Goal: Transaction & Acquisition: Download file/media

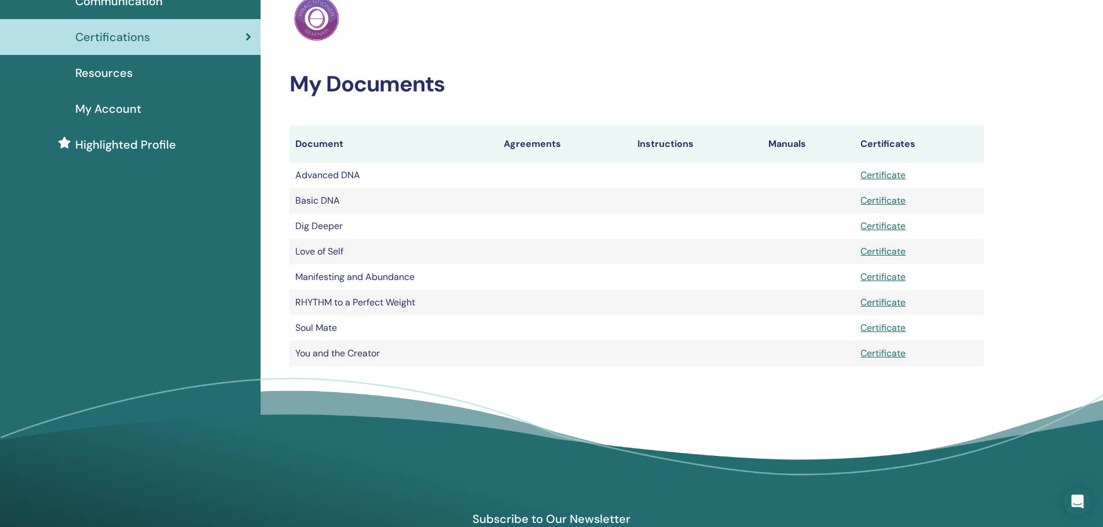
scroll to position [116, 0]
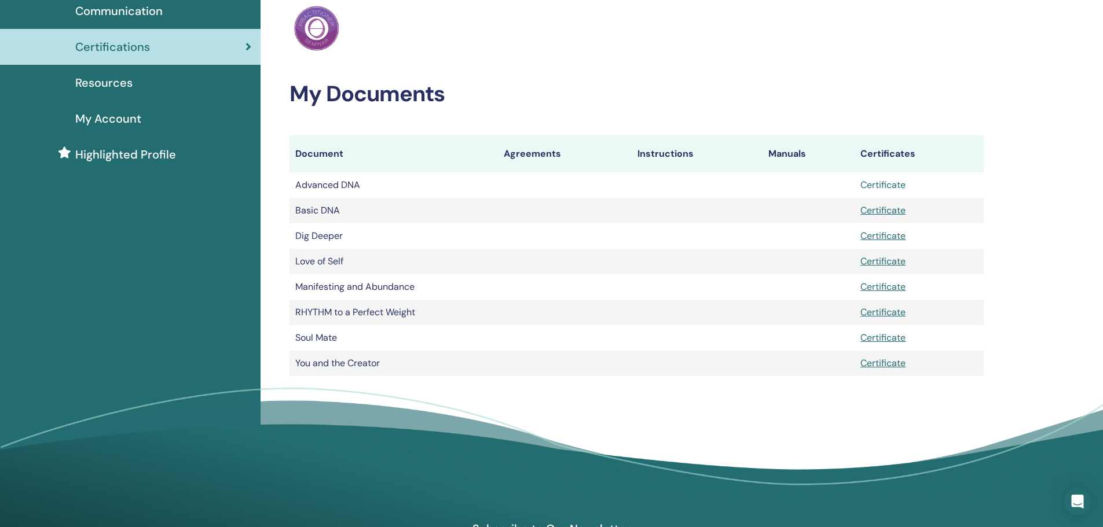
click at [868, 182] on link "Certificate" at bounding box center [882, 185] width 45 height 12
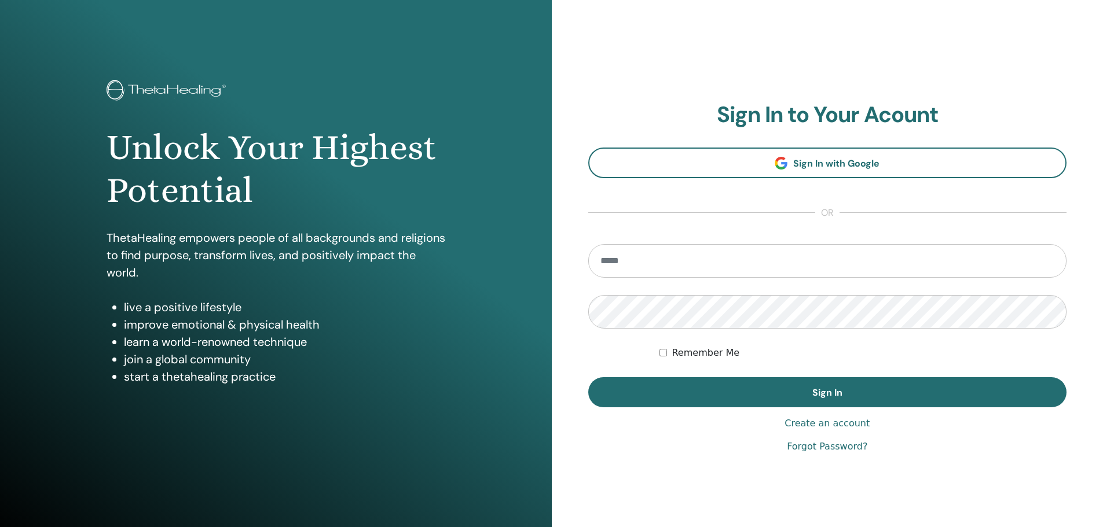
click at [711, 260] on input "email" at bounding box center [827, 261] width 479 height 34
type input "**********"
click at [588, 377] on button "Sign In" at bounding box center [827, 392] width 479 height 30
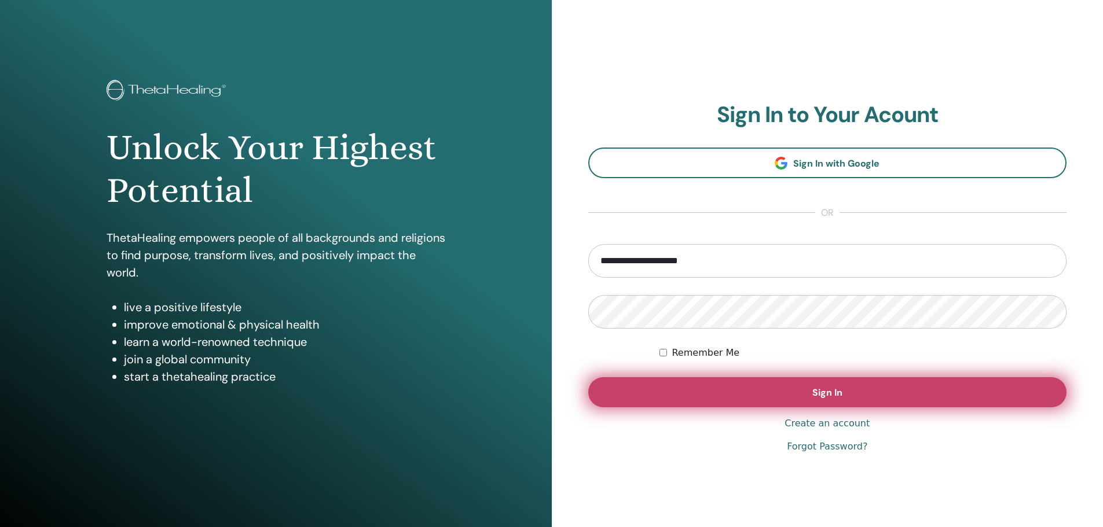
click at [767, 395] on button "Sign In" at bounding box center [827, 392] width 479 height 30
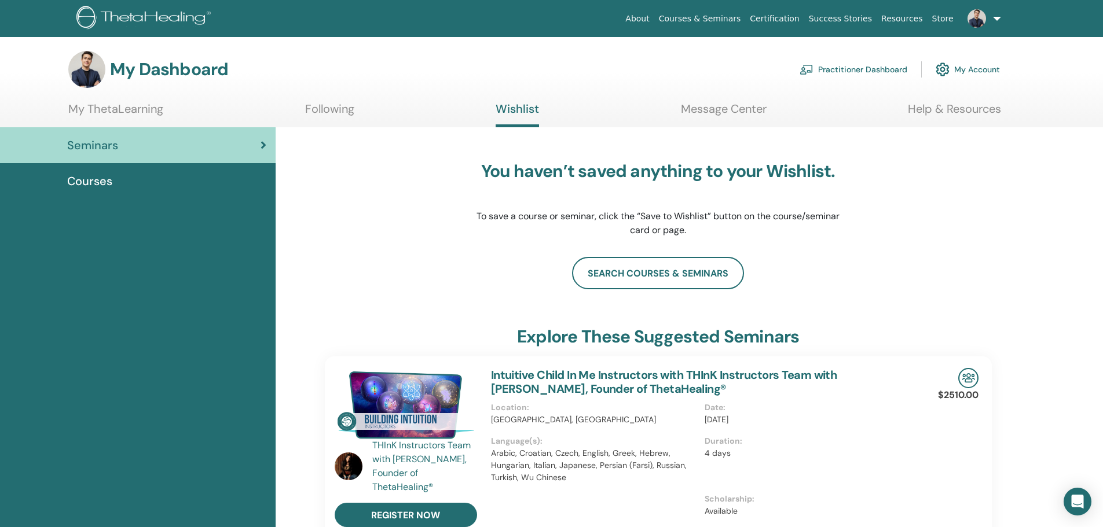
click at [112, 107] on link "My ThetaLearning" at bounding box center [115, 113] width 95 height 23
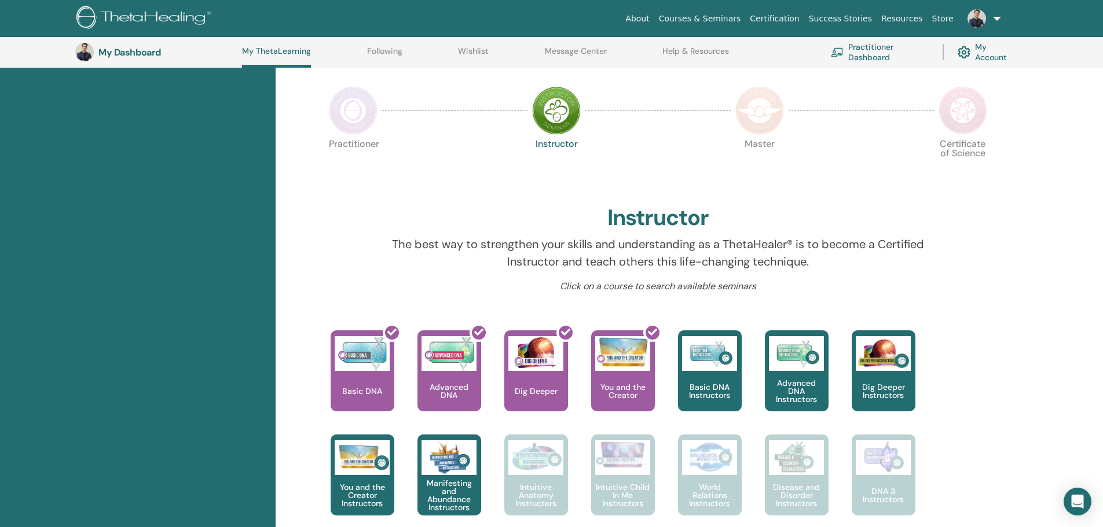
scroll to position [204, 0]
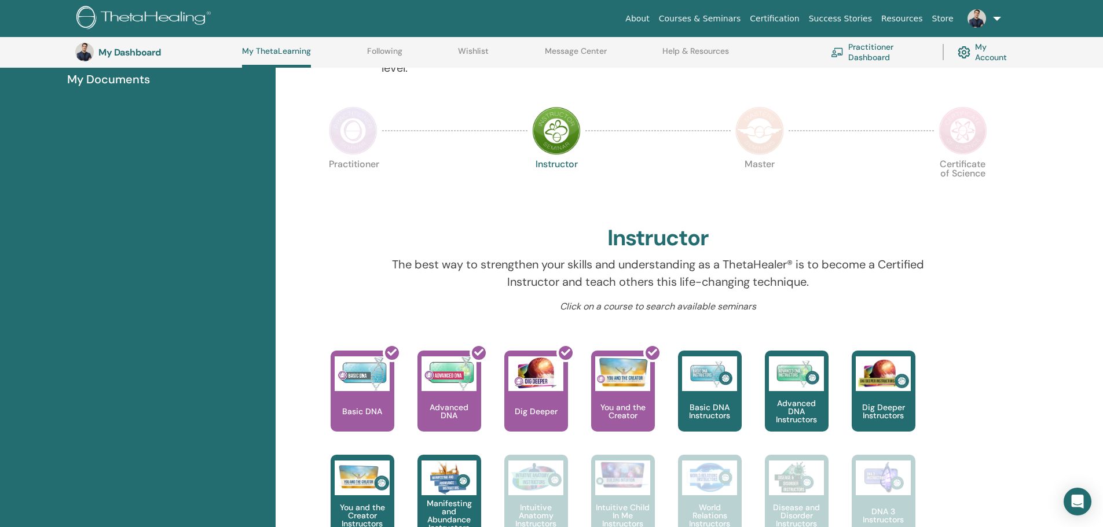
click at [352, 136] on img at bounding box center [353, 131] width 49 height 49
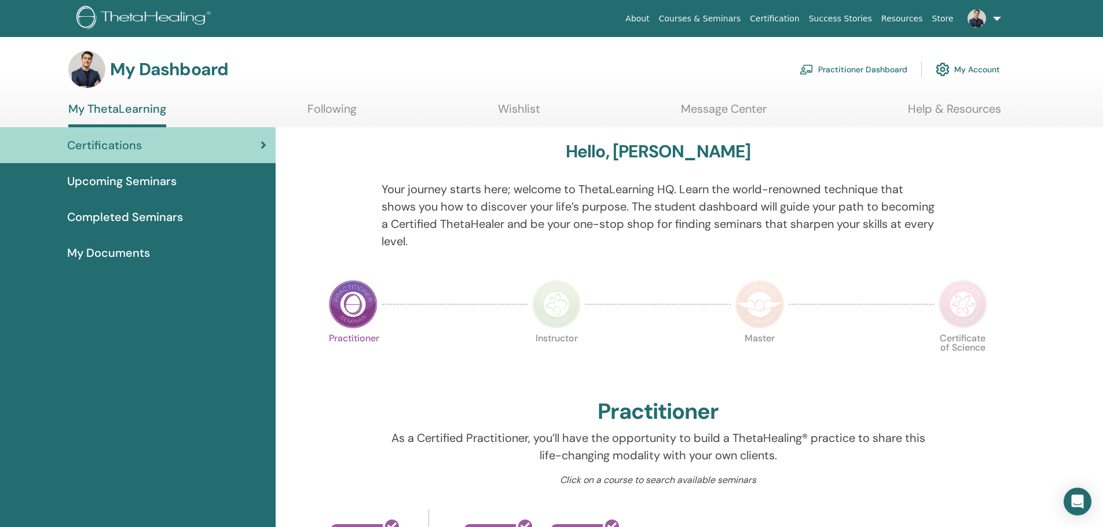
click at [145, 219] on span "Completed Seminars" at bounding box center [125, 216] width 116 height 17
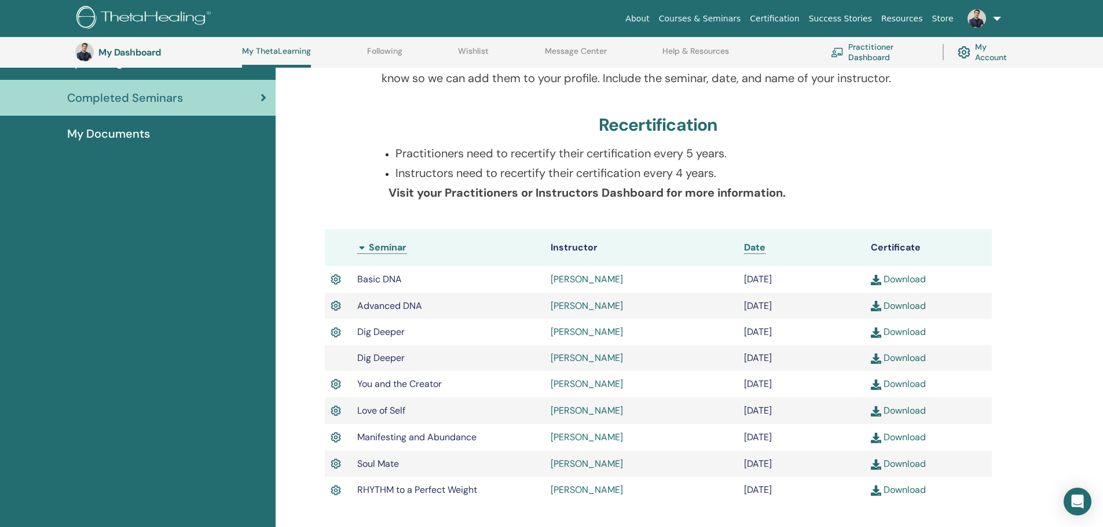
scroll to position [204, 0]
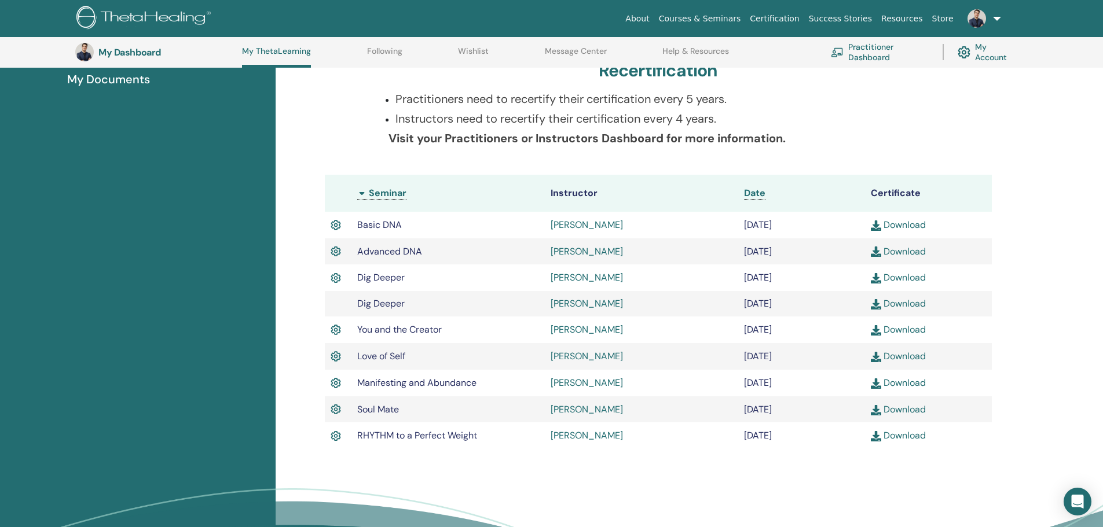
click at [902, 278] on link "Download" at bounding box center [898, 277] width 55 height 12
click at [900, 329] on link "Download" at bounding box center [898, 330] width 55 height 12
click at [890, 354] on link "Download" at bounding box center [898, 356] width 55 height 12
click at [887, 381] on link "Download" at bounding box center [898, 383] width 55 height 12
click at [891, 414] on link "Download" at bounding box center [898, 409] width 55 height 12
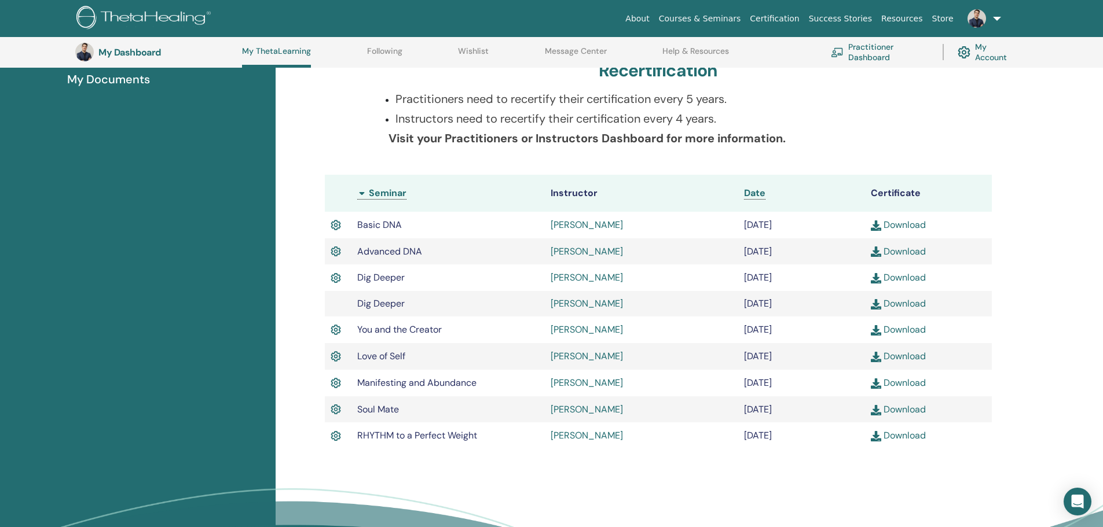
click at [916, 435] on link "Download" at bounding box center [898, 435] width 55 height 12
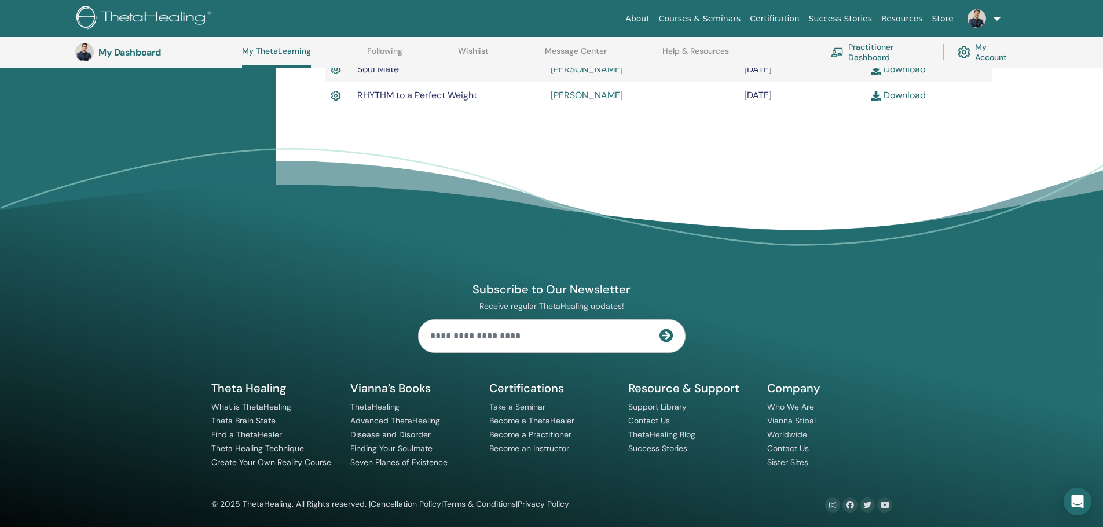
scroll to position [549, 0]
